Goal: Contribute content

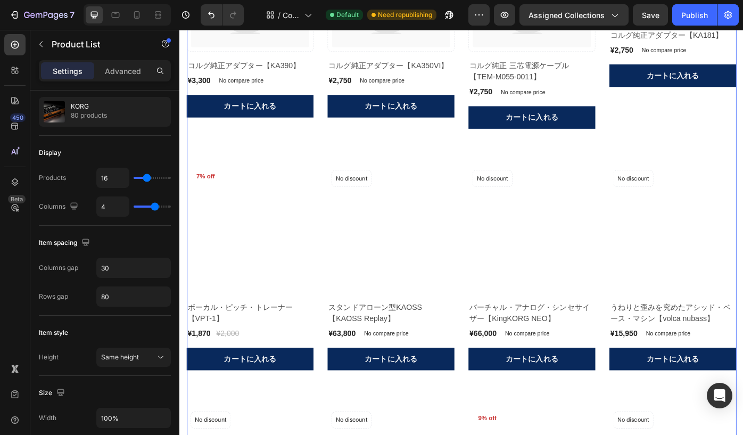
scroll to position [669, 0]
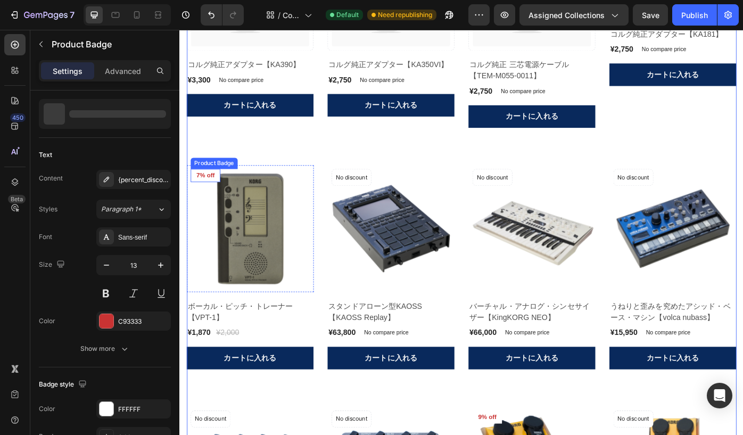
click at [216, 197] on pre "7% off" at bounding box center [209, 195] width 34 height 15
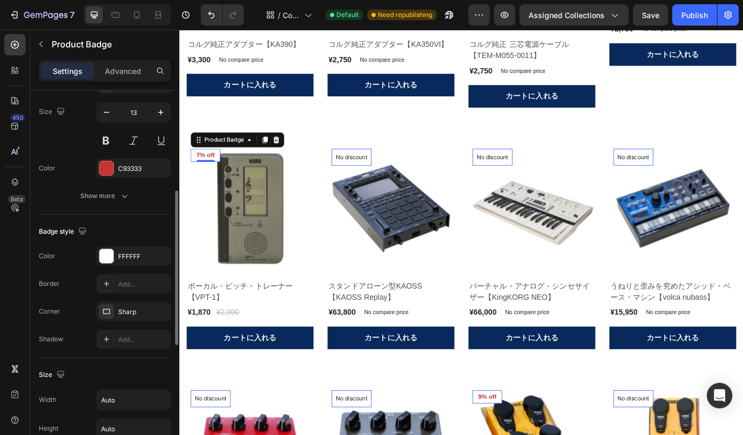
scroll to position [250, 0]
click at [117, 193] on div "Show more" at bounding box center [105, 195] width 50 height 11
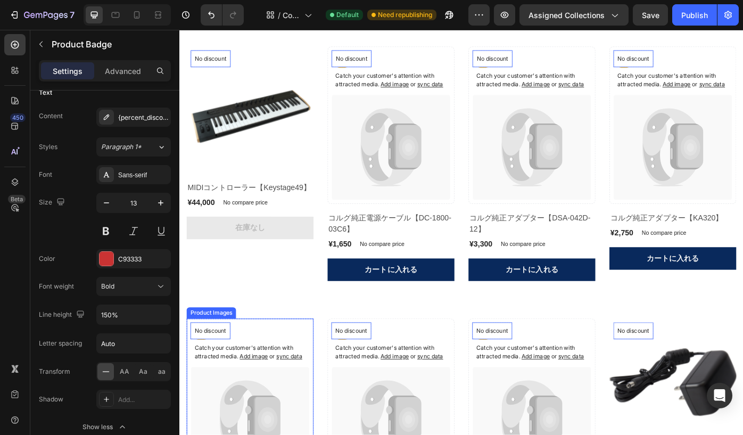
scroll to position [187, 0]
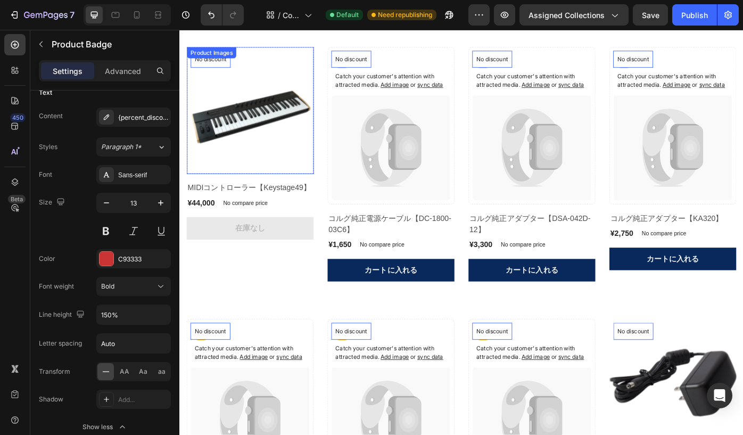
click at [252, 116] on img at bounding box center [259, 122] width 144 height 144
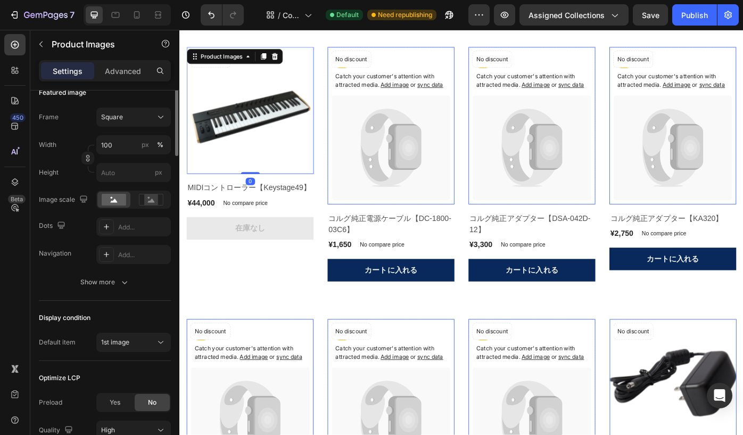
scroll to position [0, 0]
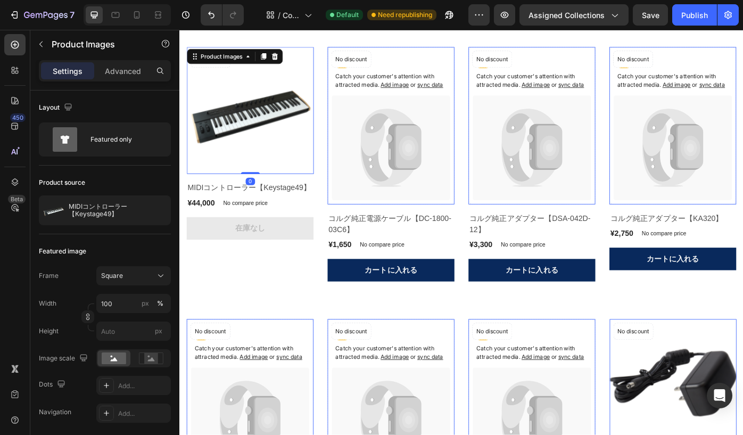
click at [252, 116] on img at bounding box center [259, 122] width 144 height 144
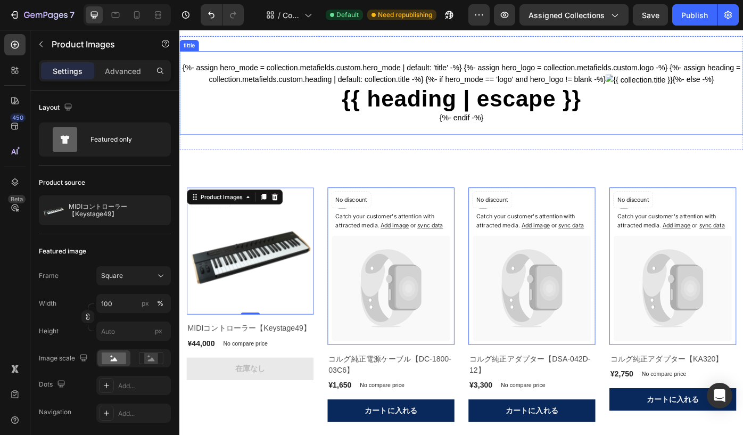
scroll to position [4, 0]
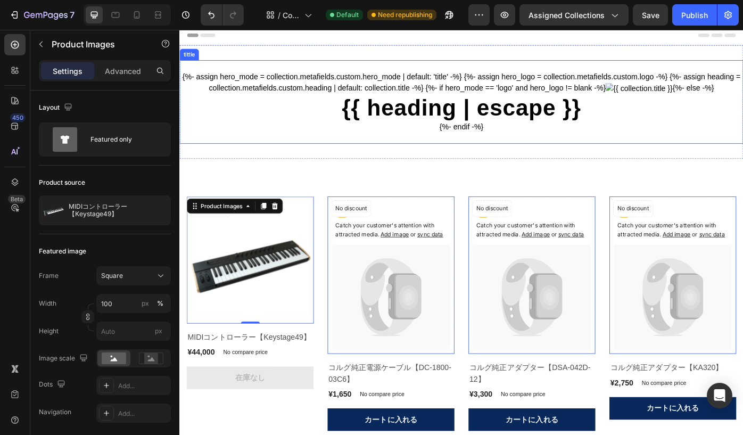
click at [331, 72] on div "{%- assign hero_mode = collection.metafields.custom.hero_mode | default: 'title…" at bounding box center [498, 111] width 639 height 95
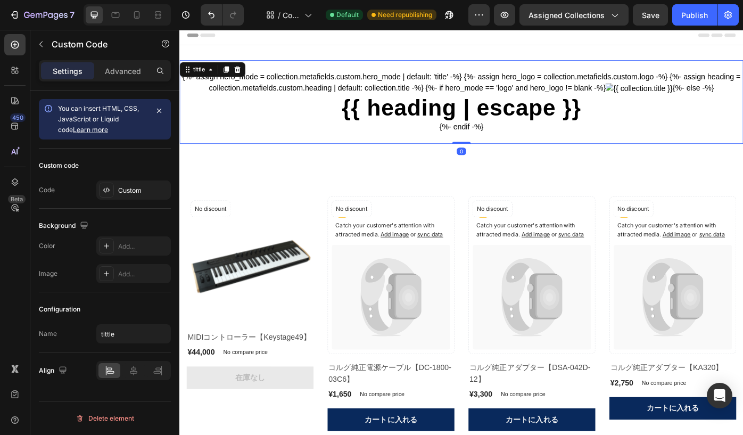
click at [331, 72] on div "{%- assign hero_mode = collection.metafields.custom.hero_mode | default: 'title…" at bounding box center [498, 111] width 639 height 95
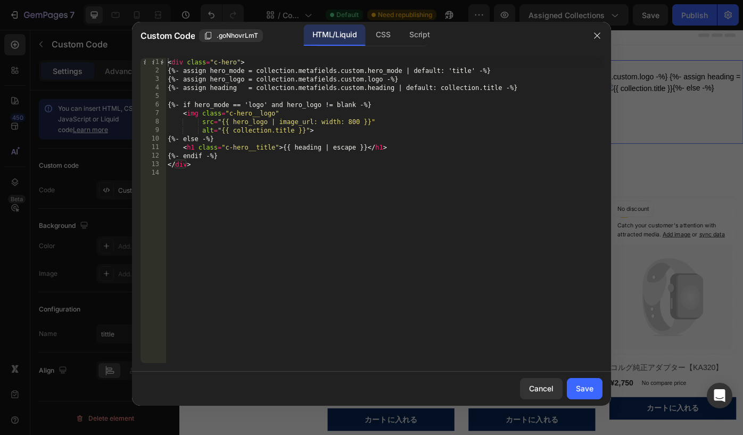
type textarea "</div>"
click at [265, 167] on div "< div class = "c-hero" > {%- assign hero_mode = collection.metafields.custom.he…" at bounding box center [384, 219] width 437 height 322
click at [599, 32] on icon "button" at bounding box center [597, 35] width 9 height 9
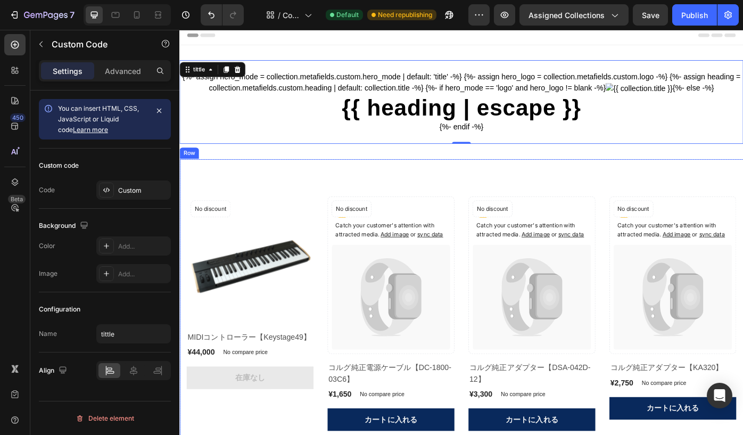
scroll to position [0, 0]
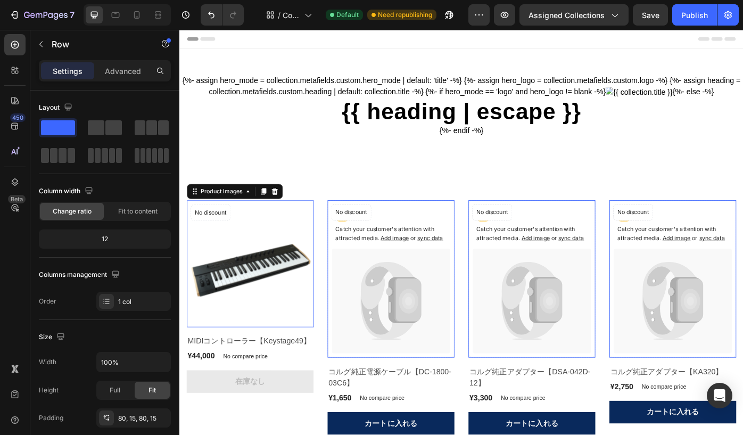
click at [290, 289] on img at bounding box center [259, 295] width 144 height 144
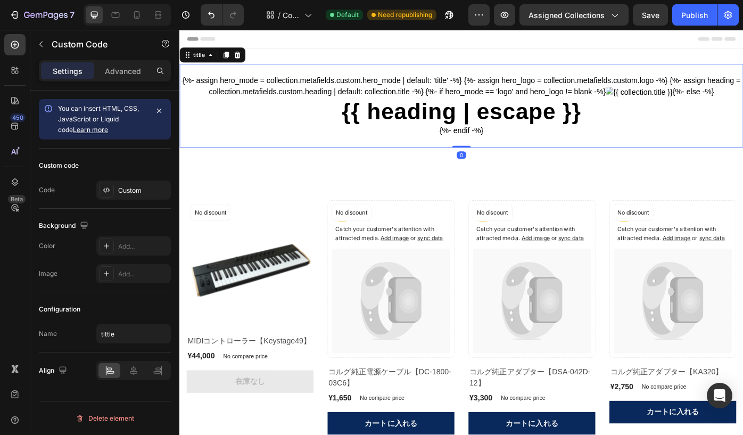
click at [288, 128] on h1 "{{ heading | escape }}" at bounding box center [498, 123] width 639 height 31
click at [303, 102] on div "{%- assign hero_mode = collection.metafields.custom.hero_mode | default: 'title…" at bounding box center [498, 116] width 639 height 95
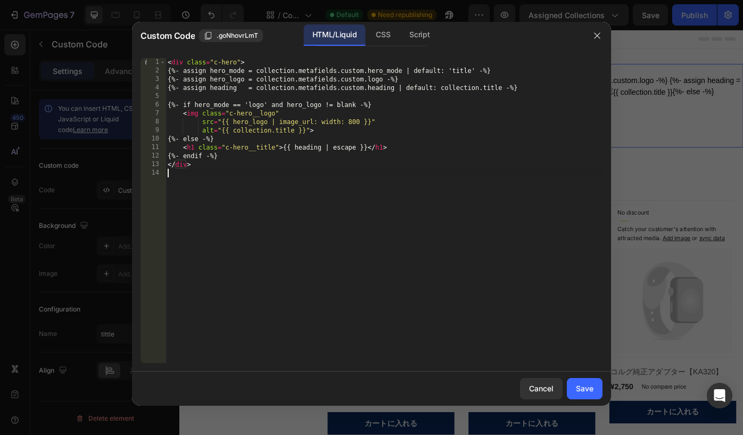
click at [222, 184] on div "< div class = "c-hero" > {%- assign hero_mode = collection.metafields.custom.he…" at bounding box center [384, 219] width 437 height 322
type textarea "</div>"
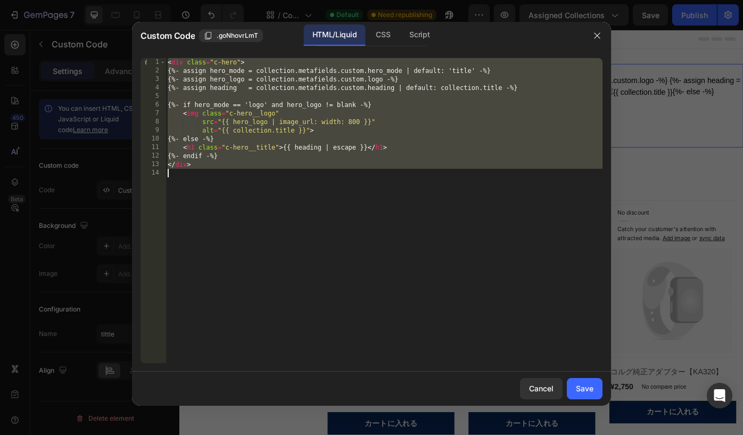
paste textarea
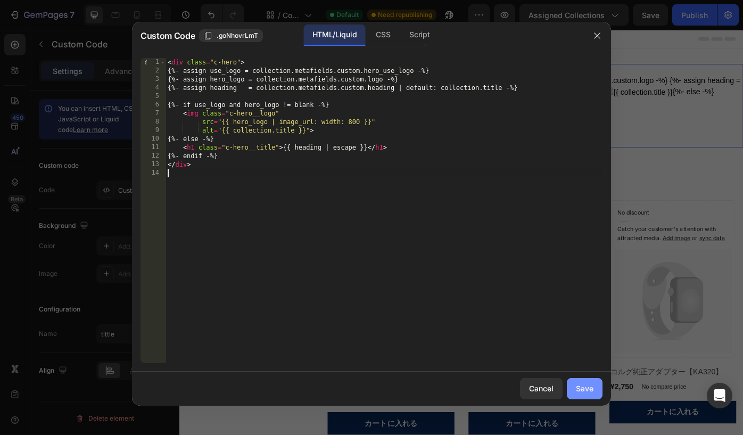
click at [578, 388] on div "Save" at bounding box center [585, 388] width 18 height 11
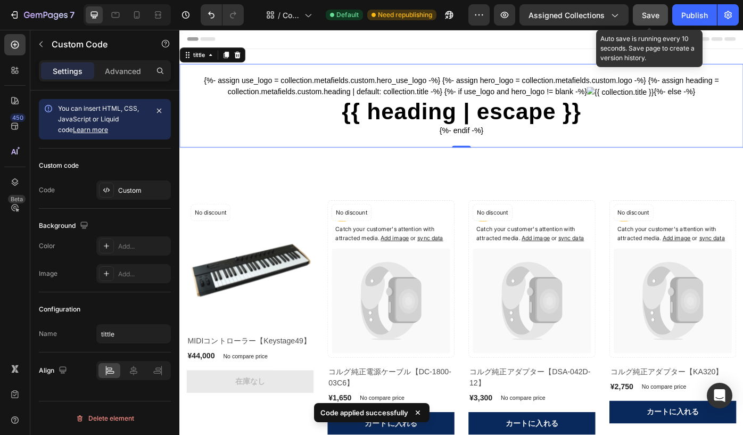
click at [651, 19] on span "Save" at bounding box center [651, 15] width 18 height 9
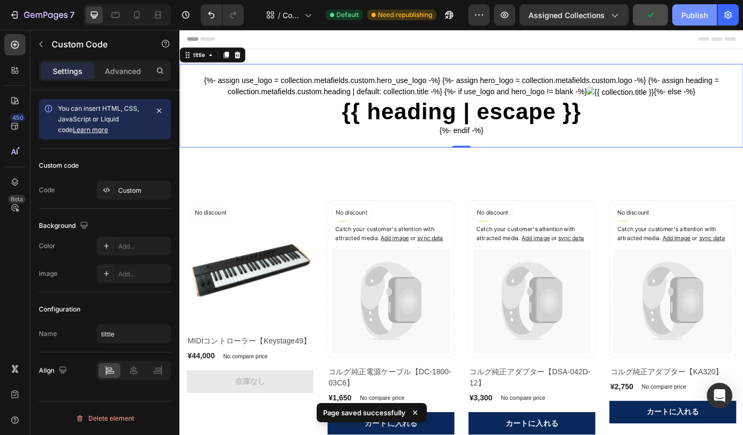
click at [684, 20] on div "Publish" at bounding box center [694, 15] width 27 height 11
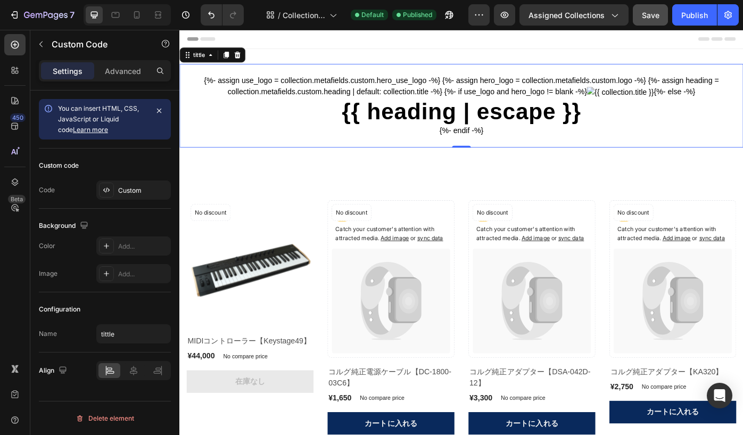
click at [280, 92] on div "{%- assign use_logo = collection.metafields.custom.hero_use_logo -%} {%- assign…" at bounding box center [498, 116] width 639 height 95
click at [145, 188] on div "Custom" at bounding box center [143, 191] width 50 height 10
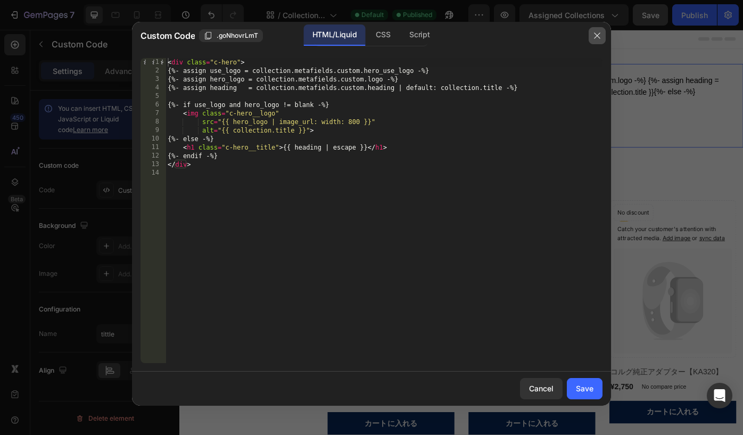
click at [594, 37] on icon "button" at bounding box center [597, 35] width 9 height 9
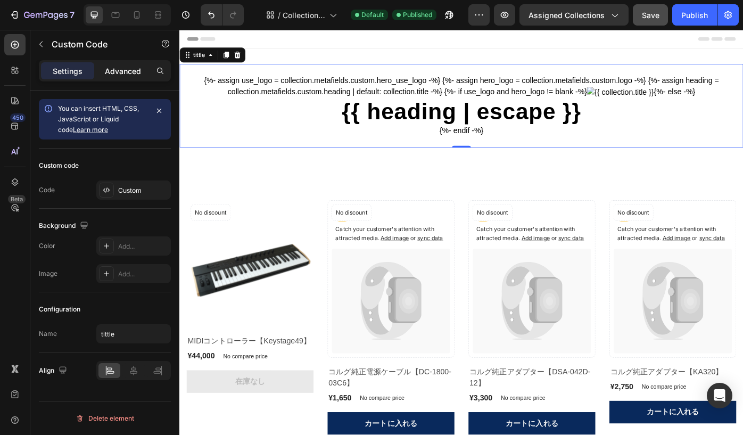
click at [122, 78] on div "Advanced" at bounding box center [122, 70] width 53 height 17
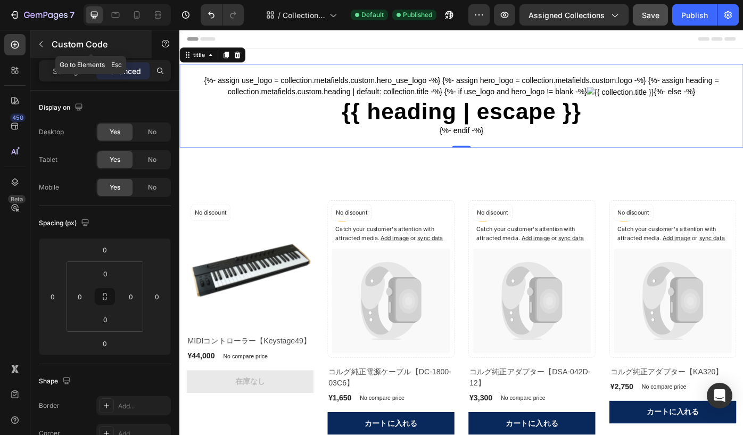
click at [39, 46] on icon "button" at bounding box center [41, 44] width 9 height 9
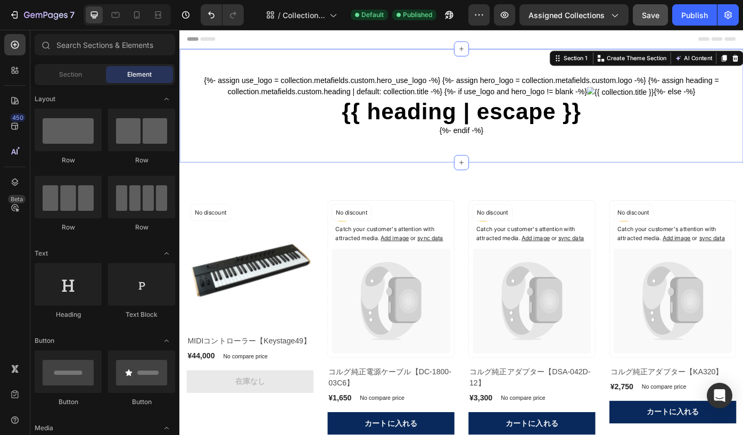
click at [269, 60] on div "{%- assign use_logo = collection.metafields.custom.hero_use_logo -%} {%- assign…" at bounding box center [498, 116] width 639 height 129
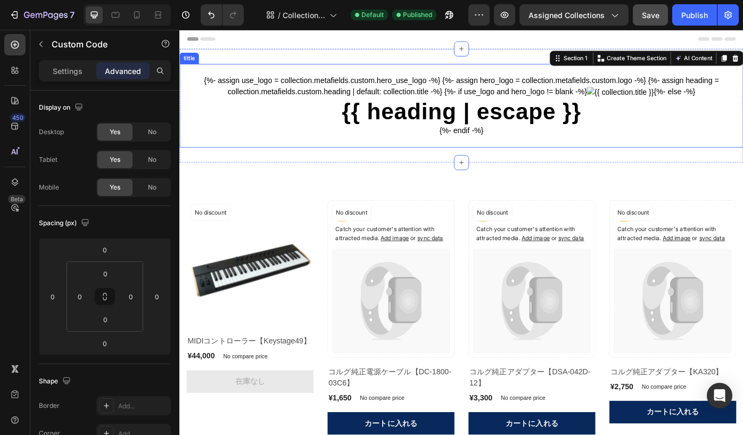
click at [290, 137] on h1 "{{ heading | escape }}" at bounding box center [498, 123] width 639 height 31
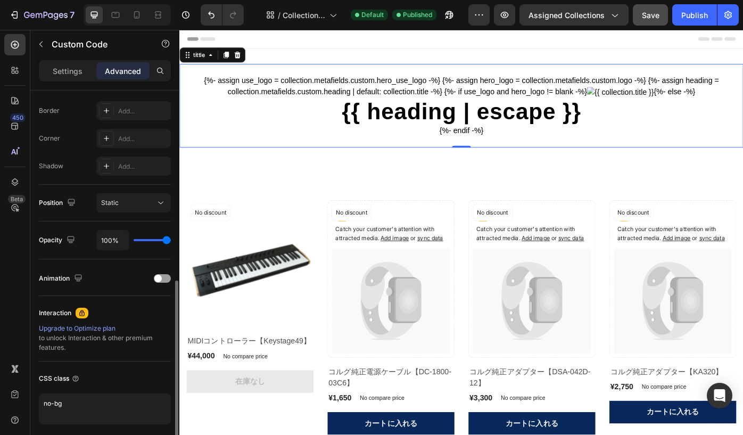
scroll to position [335, 0]
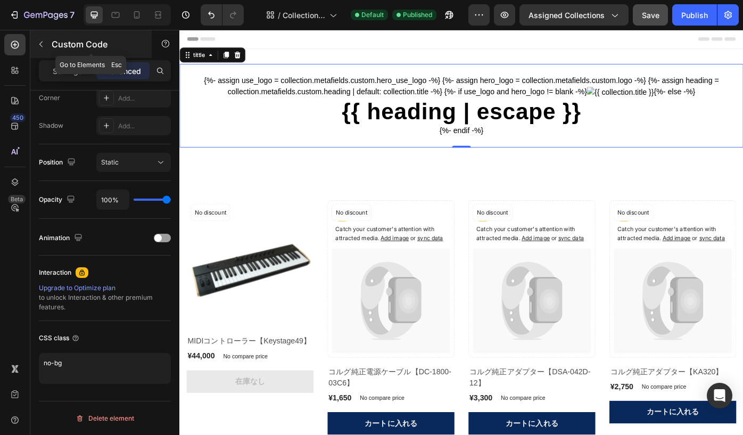
click at [43, 43] on icon "button" at bounding box center [41, 44] width 9 height 9
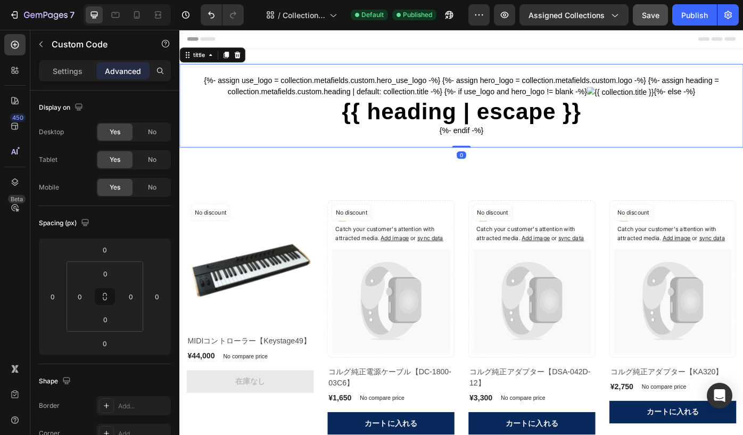
click at [254, 75] on div "{%- assign use_logo = collection.metafields.custom.hero_use_logo -%} {%- assign…" at bounding box center [498, 116] width 639 height 95
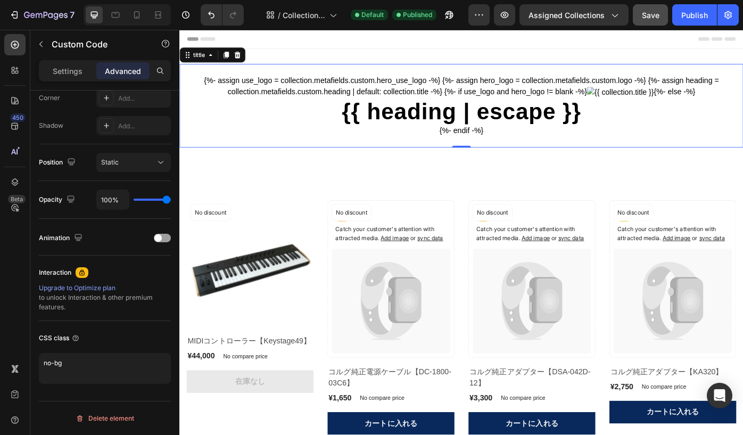
click at [258, 101] on div "{%- assign use_logo = collection.metafields.custom.hero_use_logo -%} {%- assign…" at bounding box center [498, 116] width 639 height 95
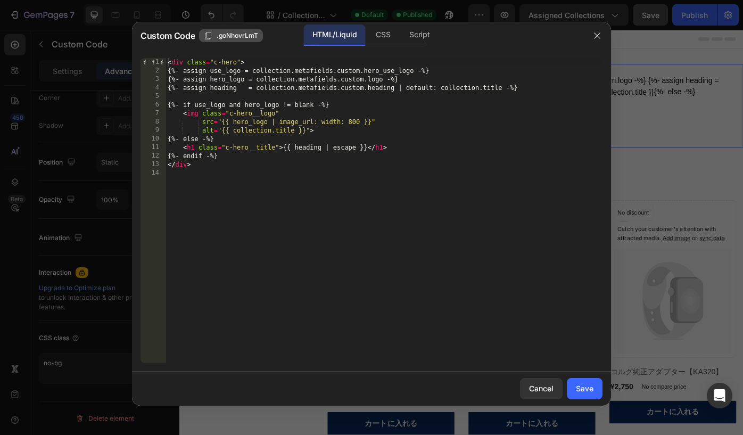
click at [239, 41] on button ".goNhovrLmT" at bounding box center [231, 35] width 64 height 13
click at [539, 385] on div "Cancel" at bounding box center [541, 388] width 24 height 11
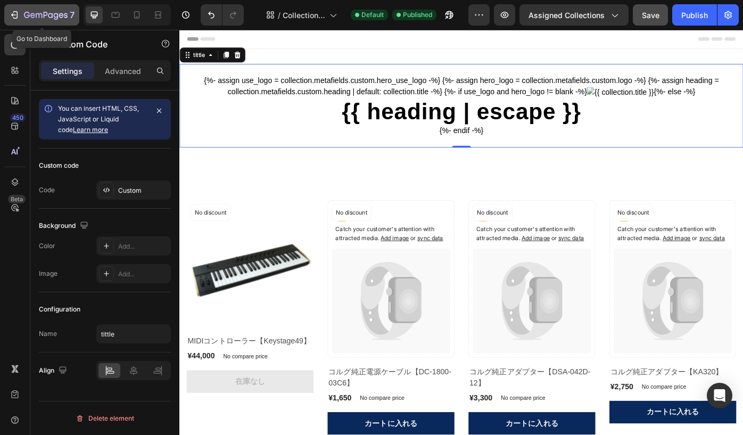
click at [14, 10] on icon "button" at bounding box center [14, 15] width 11 height 11
